Goal: Find specific page/section: Find specific page/section

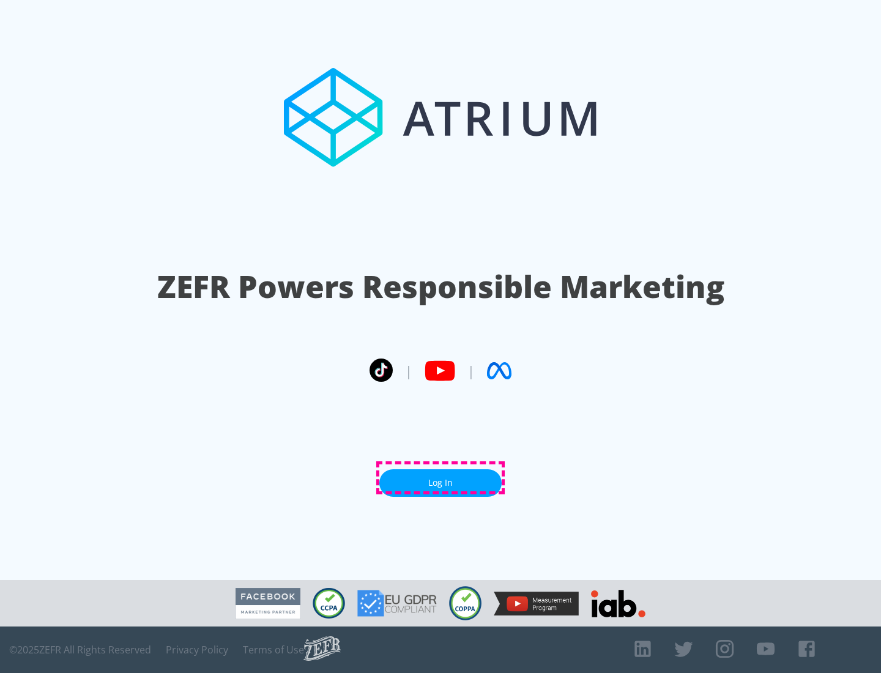
click at [441, 478] on link "Log In" at bounding box center [440, 483] width 122 height 28
